Goal: Task Accomplishment & Management: Contribute content

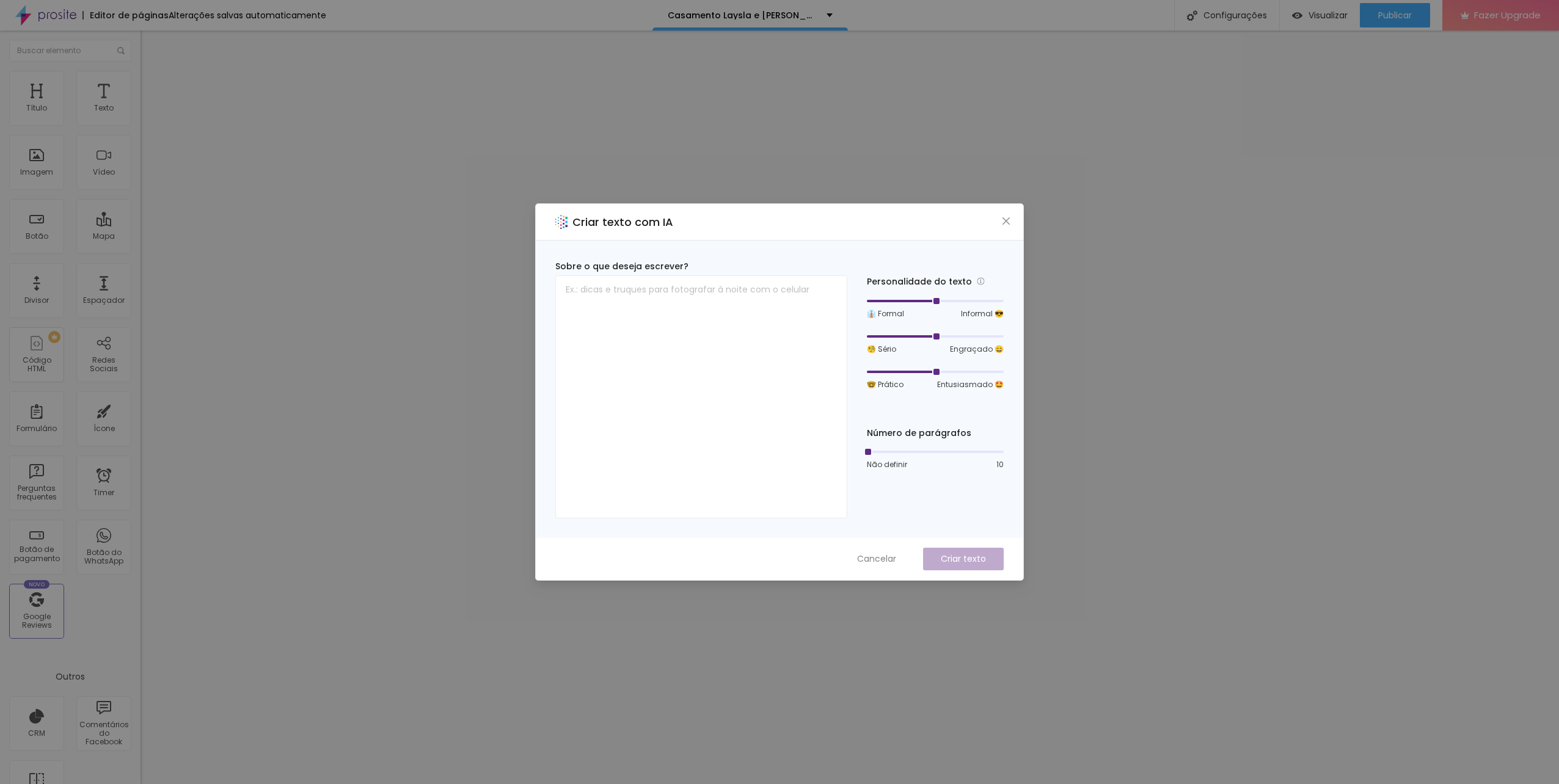
click at [995, 214] on div "Criar texto com IA" at bounding box center [780, 222] width 488 height 36
click at [1005, 217] on icon "close" at bounding box center [1006, 221] width 10 height 10
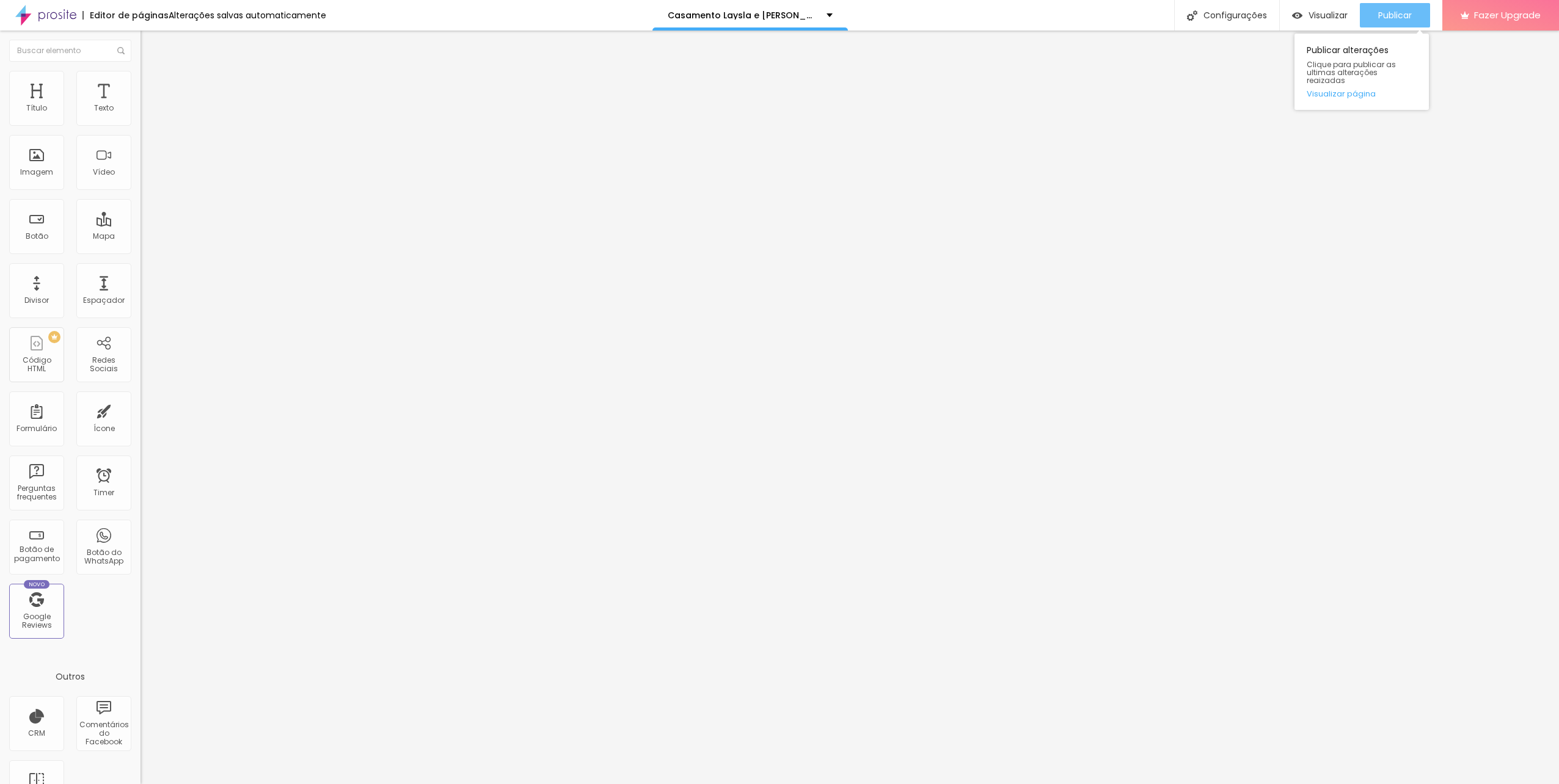
click at [1384, 11] on span "Publicar" at bounding box center [1395, 15] width 33 height 10
